Goal: Find specific page/section: Find specific page/section

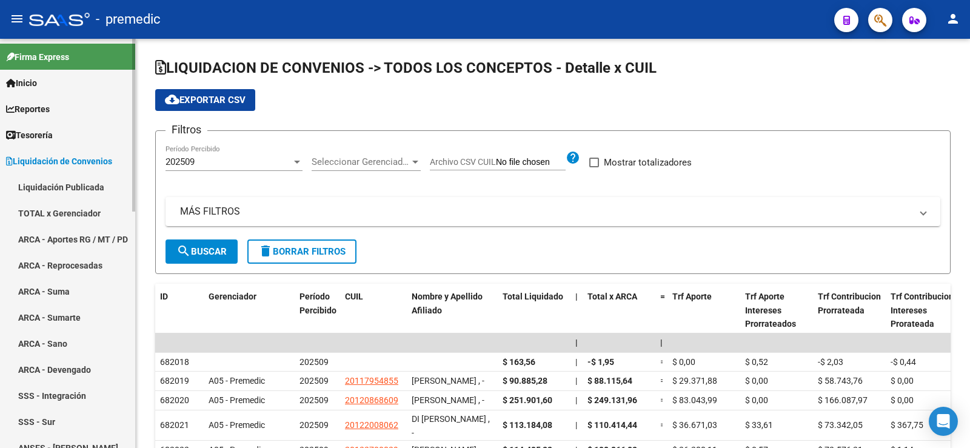
click at [64, 216] on link "TOTAL x Gerenciador" at bounding box center [67, 213] width 135 height 26
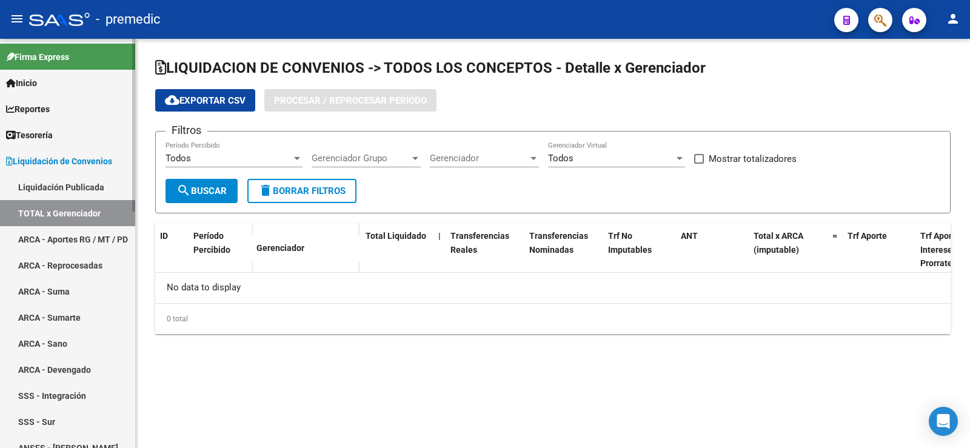
checkbox input "true"
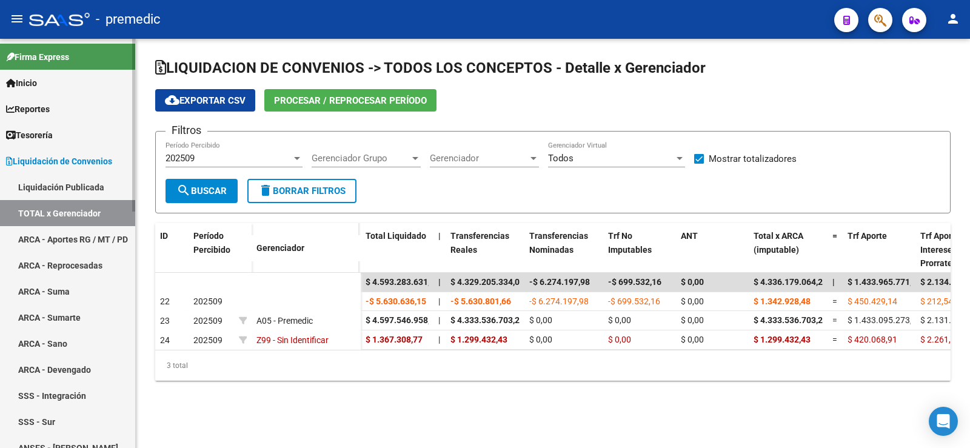
click at [50, 106] on span "Reportes" at bounding box center [28, 108] width 44 height 13
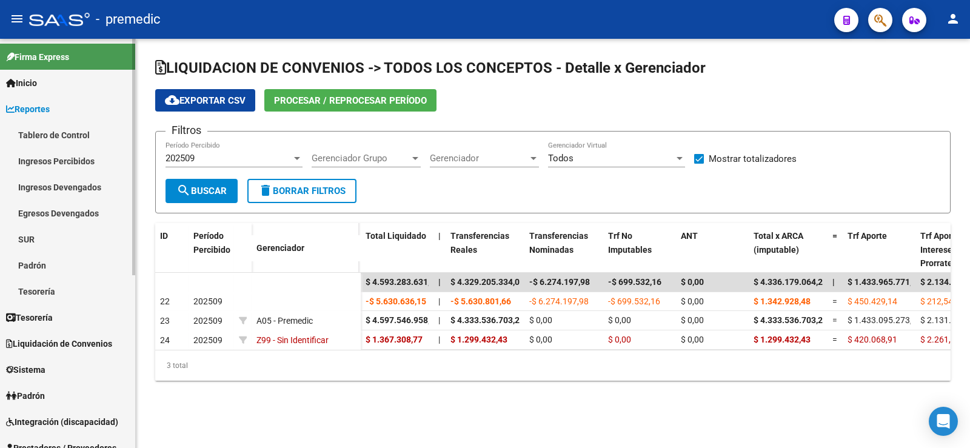
click at [73, 169] on link "Ingresos Percibidos" at bounding box center [67, 161] width 135 height 26
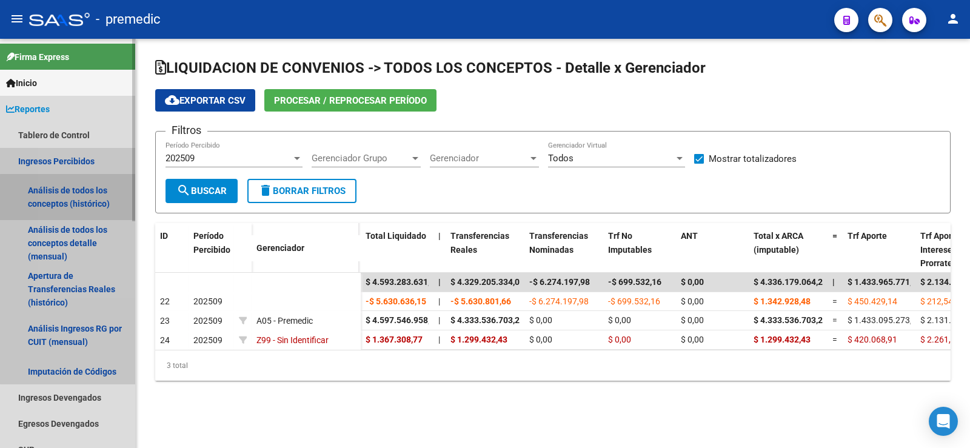
click at [92, 198] on link "Análisis de todos los conceptos (histórico)" at bounding box center [67, 197] width 135 height 46
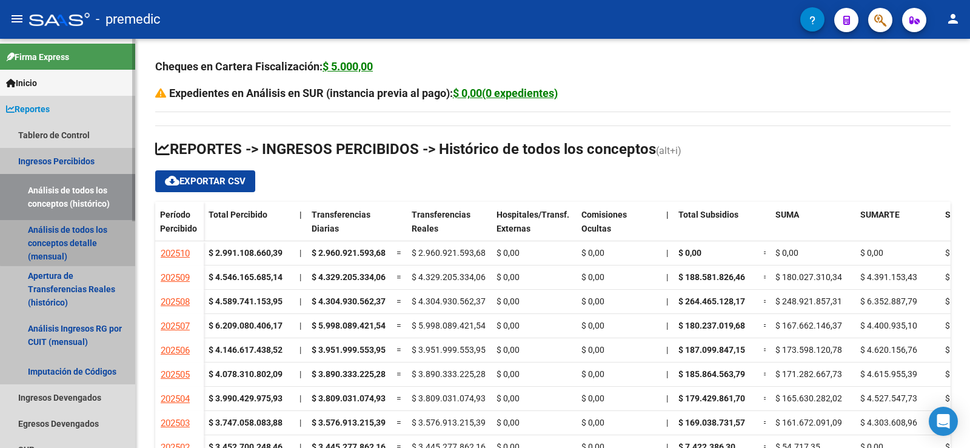
click at [78, 230] on link "Análisis de todos los conceptos detalle (mensual)" at bounding box center [67, 243] width 135 height 46
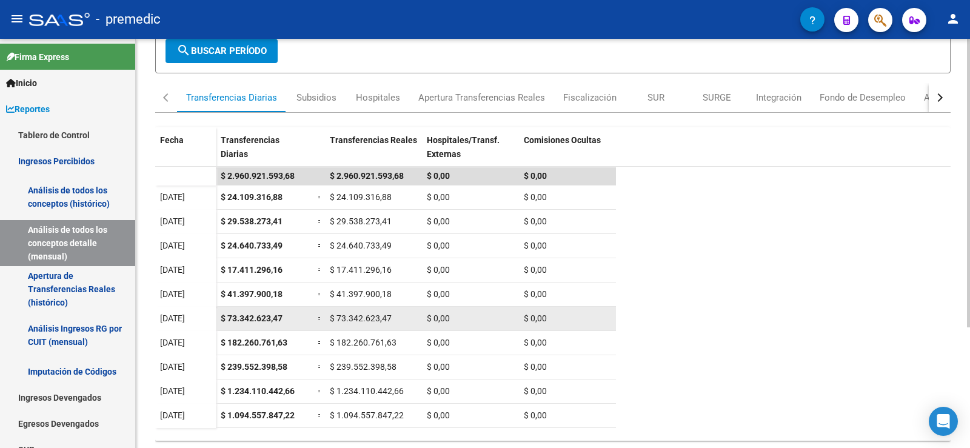
scroll to position [110, 0]
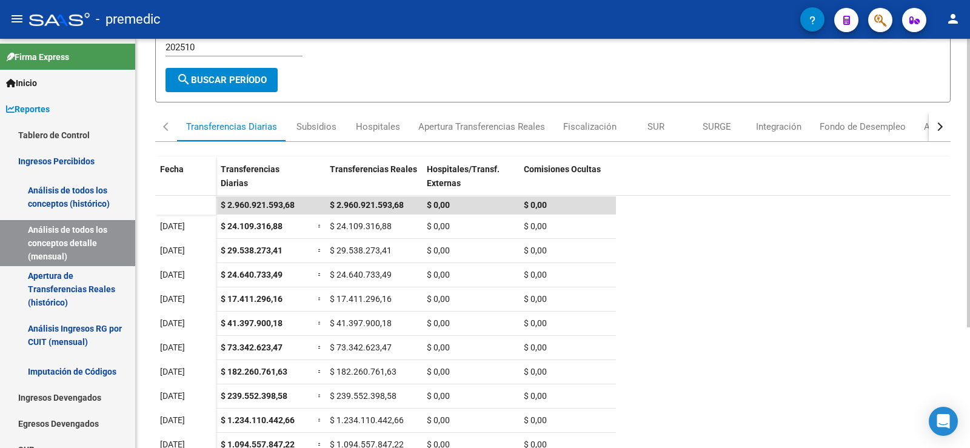
click at [220, 45] on input "202510" at bounding box center [234, 47] width 137 height 11
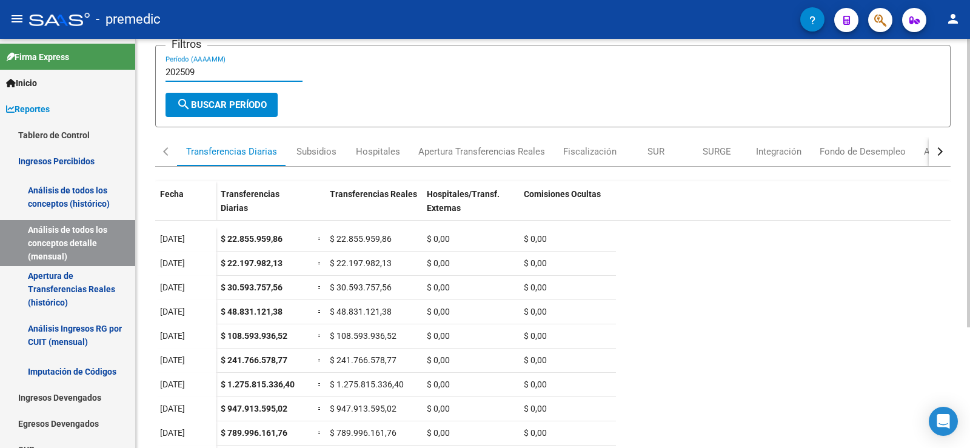
scroll to position [0, 0]
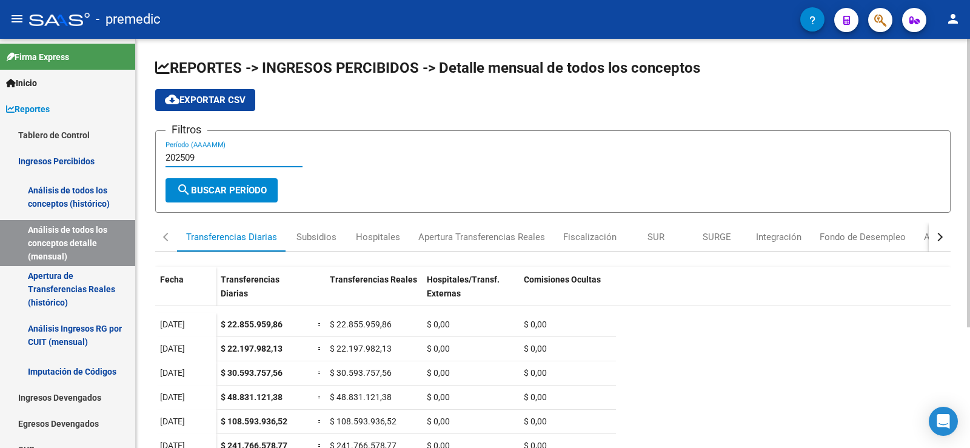
drag, startPoint x: 229, startPoint y: 156, endPoint x: 233, endPoint y: 162, distance: 7.4
click at [229, 156] on input "202509" at bounding box center [234, 157] width 137 height 11
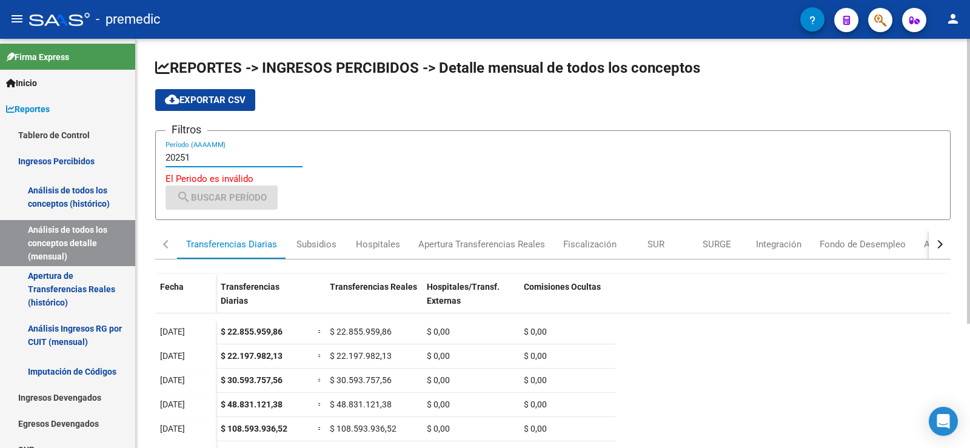
type input "202510"
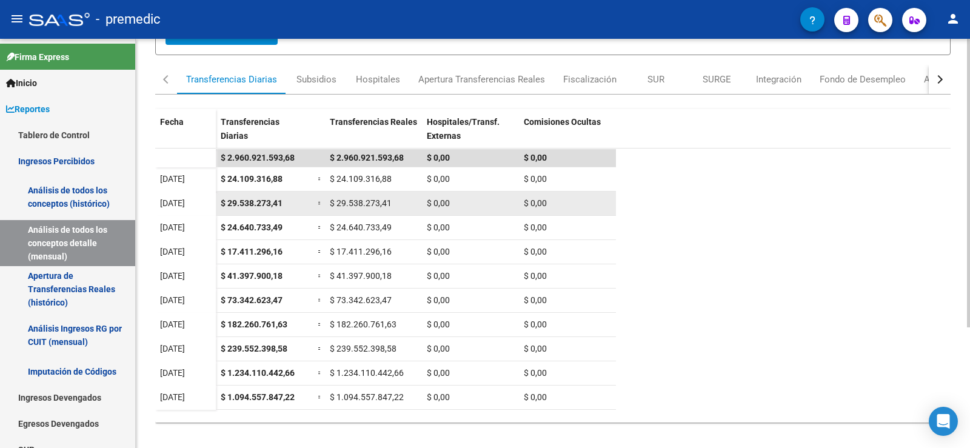
scroll to position [171, 0]
